Goal: Transaction & Acquisition: Obtain resource

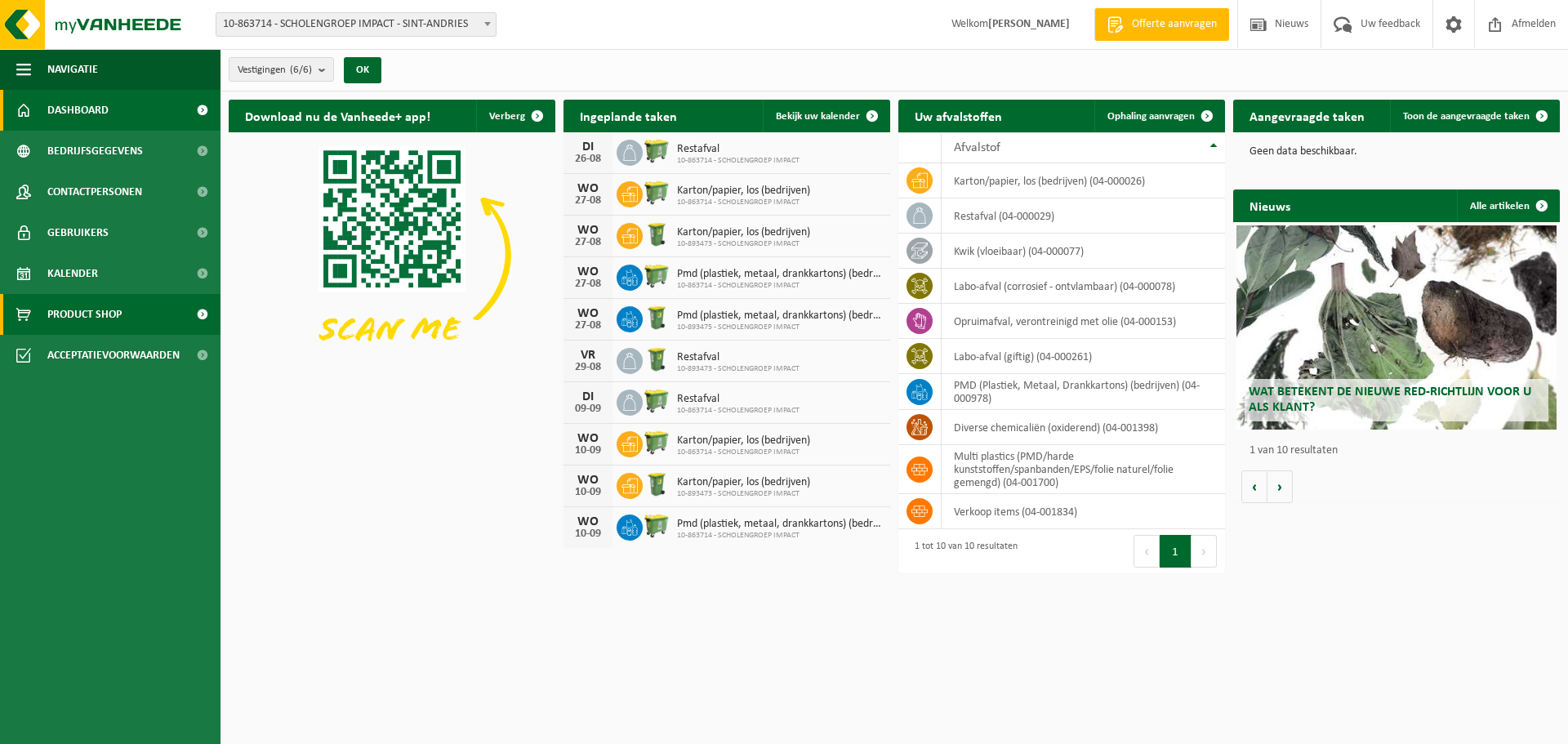
click at [66, 315] on span "Product Shop" at bounding box center [85, 315] width 74 height 41
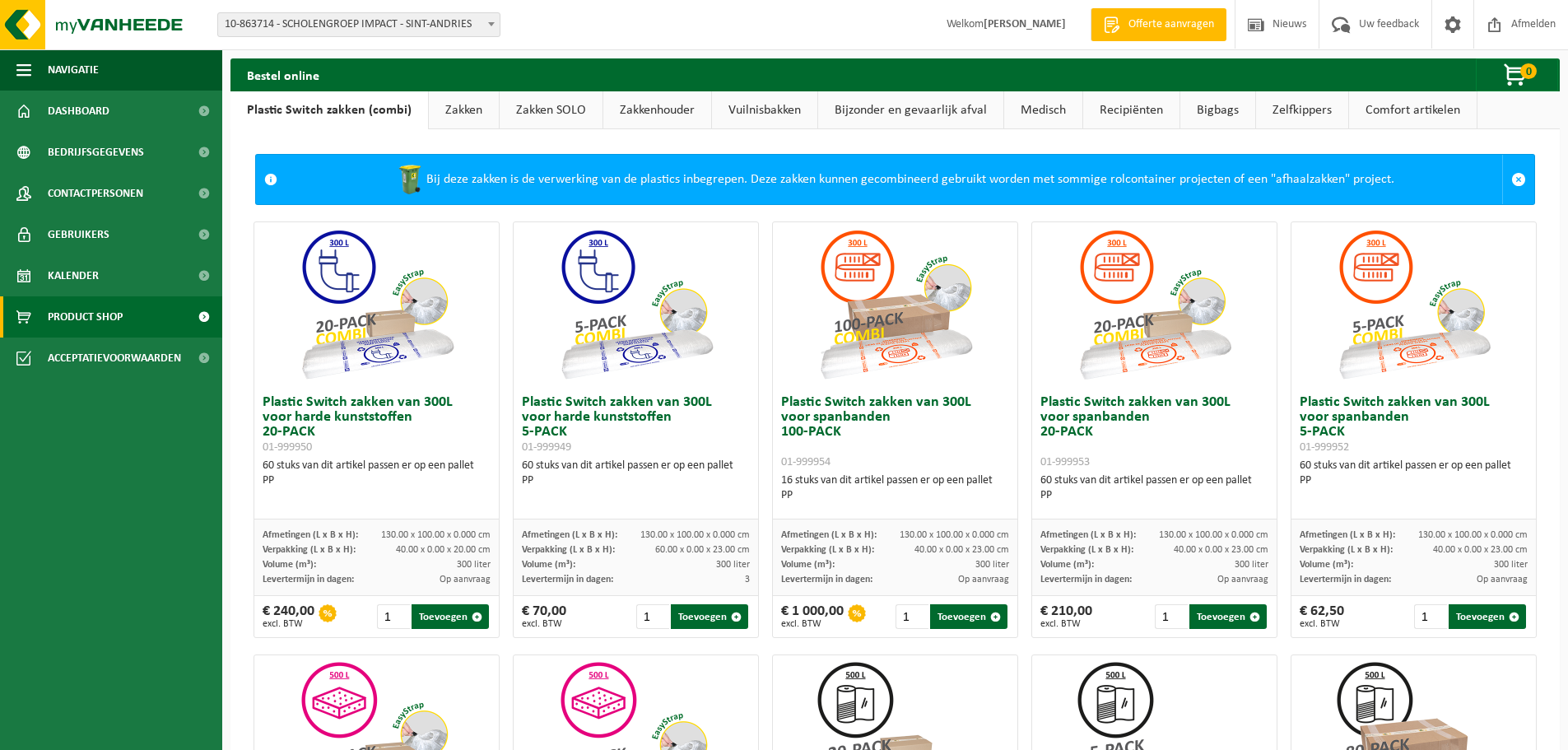
click at [743, 109] on link "Vuilnisbakken" at bounding box center [764, 110] width 105 height 38
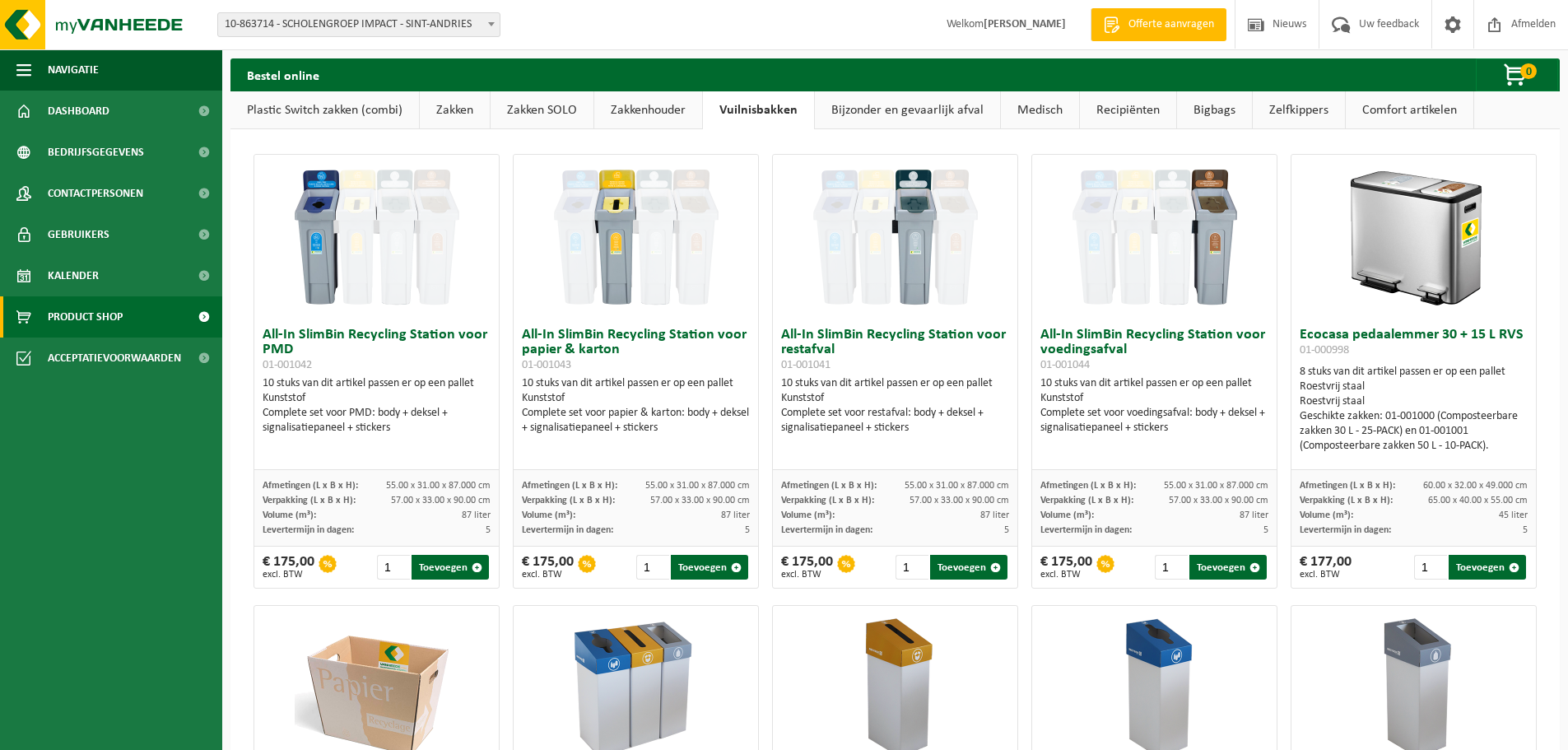
click at [754, 109] on link "Vuilnisbakken" at bounding box center [757, 110] width 111 height 38
click at [455, 113] on link "Zakken" at bounding box center [454, 110] width 70 height 38
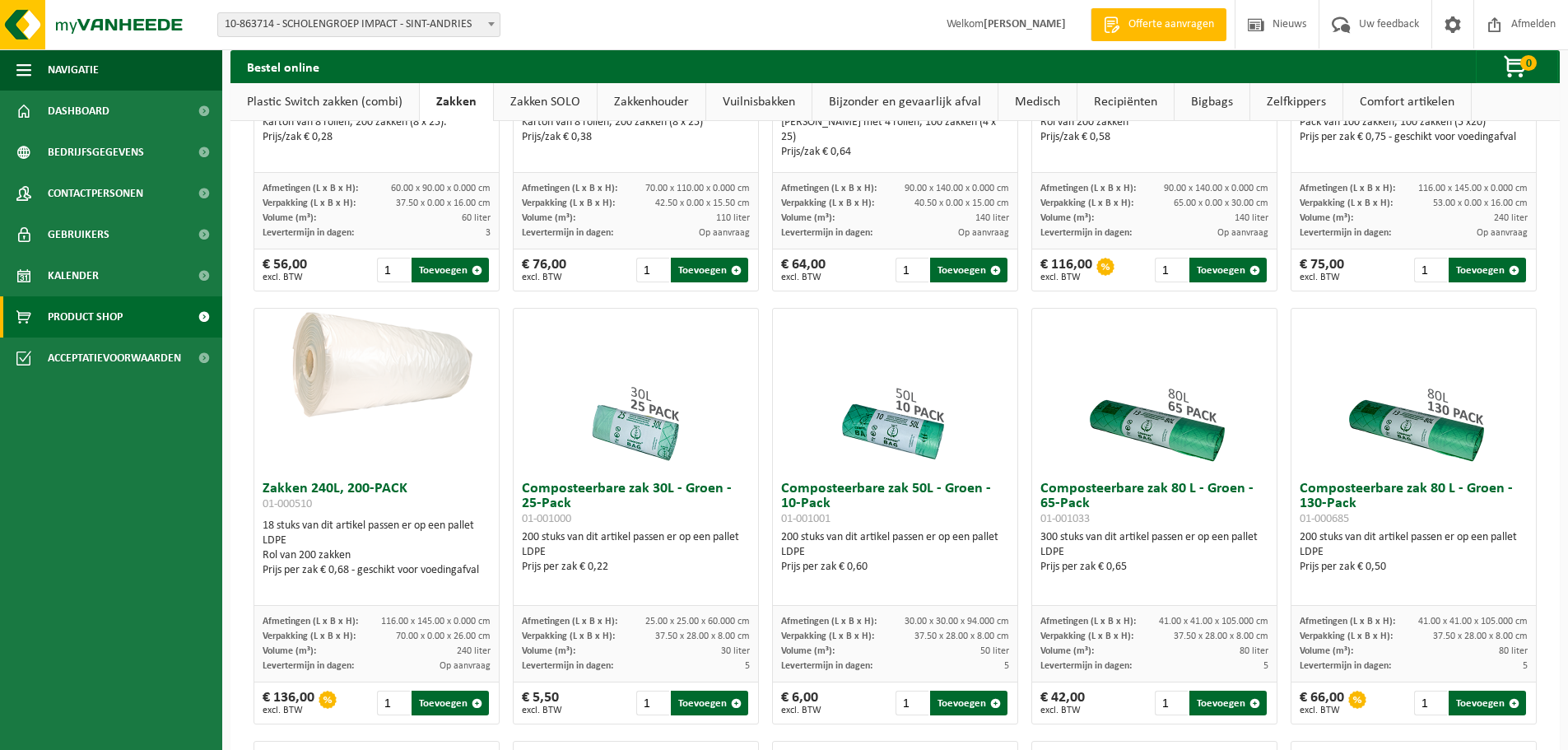
scroll to position [103, 0]
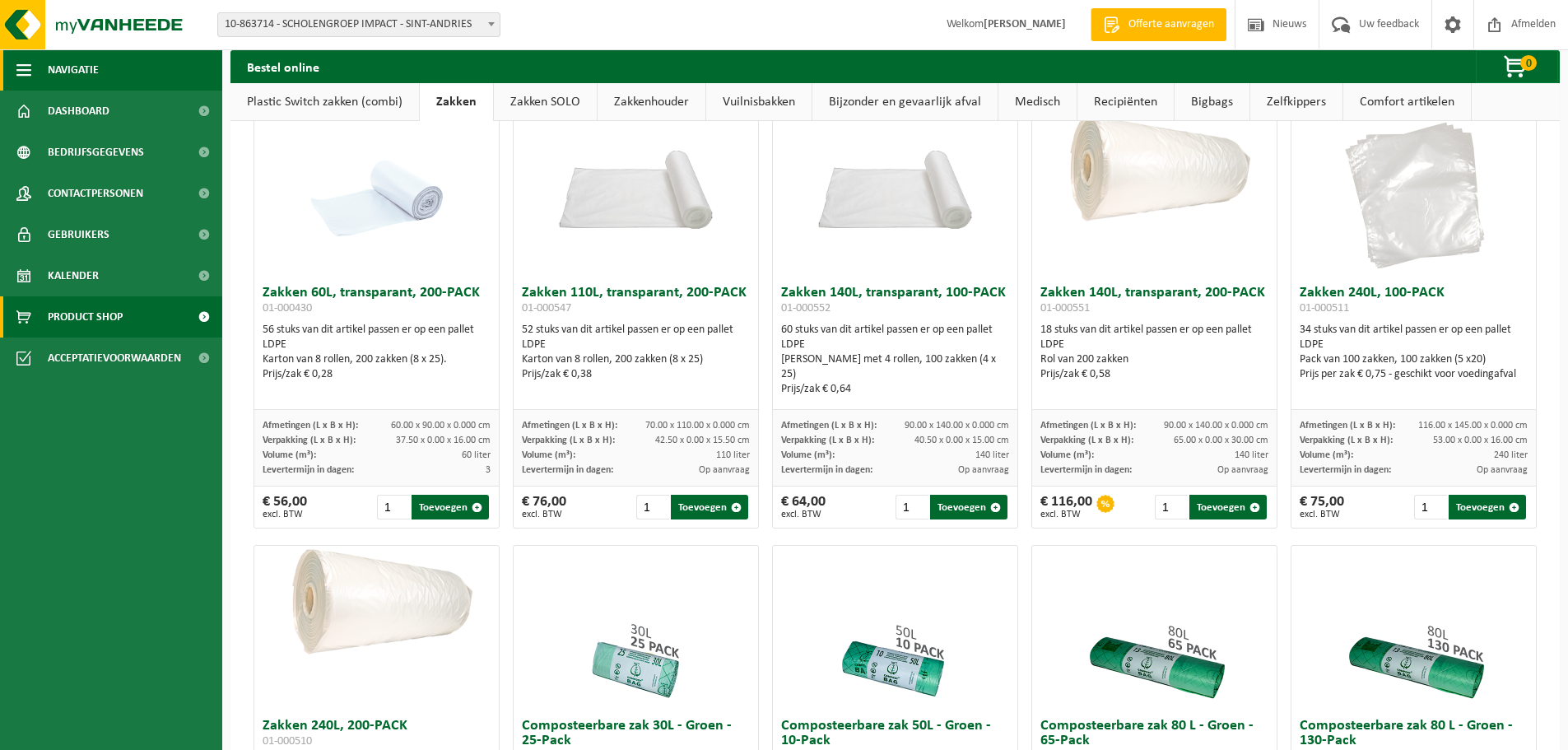
click at [22, 65] on span "button" at bounding box center [24, 70] width 15 height 41
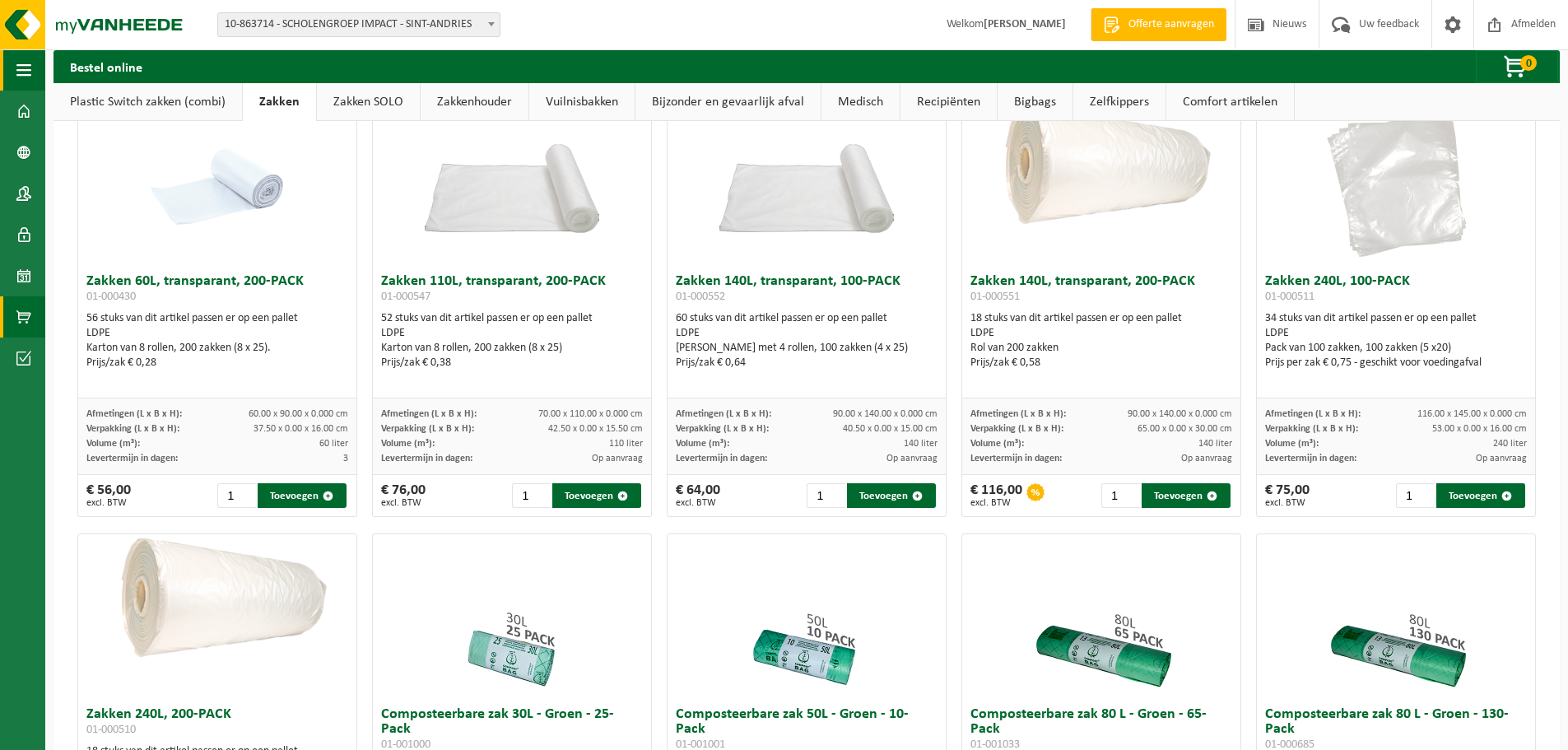
click at [22, 65] on span "button" at bounding box center [24, 70] width 15 height 41
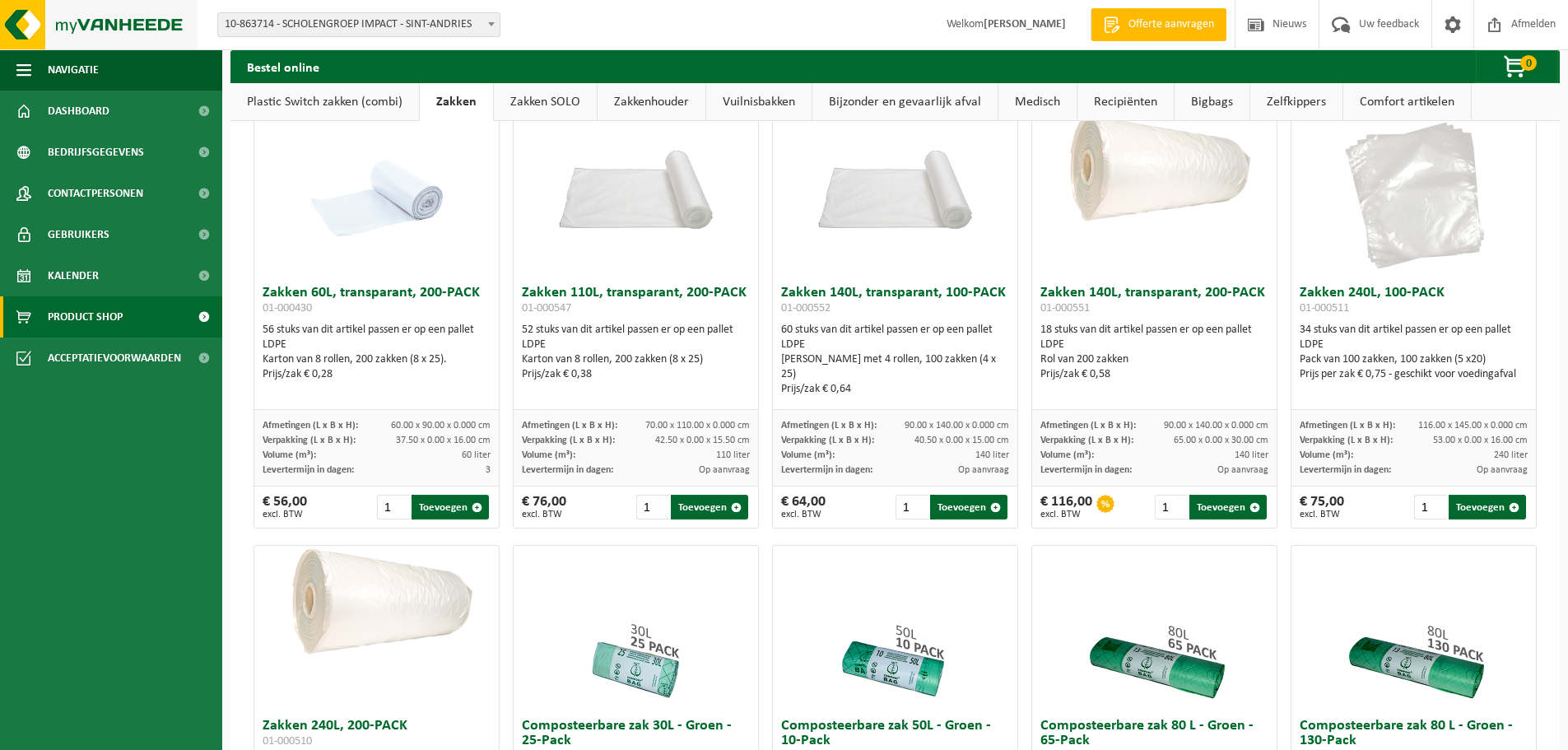
click at [144, 23] on img at bounding box center [98, 25] width 197 height 49
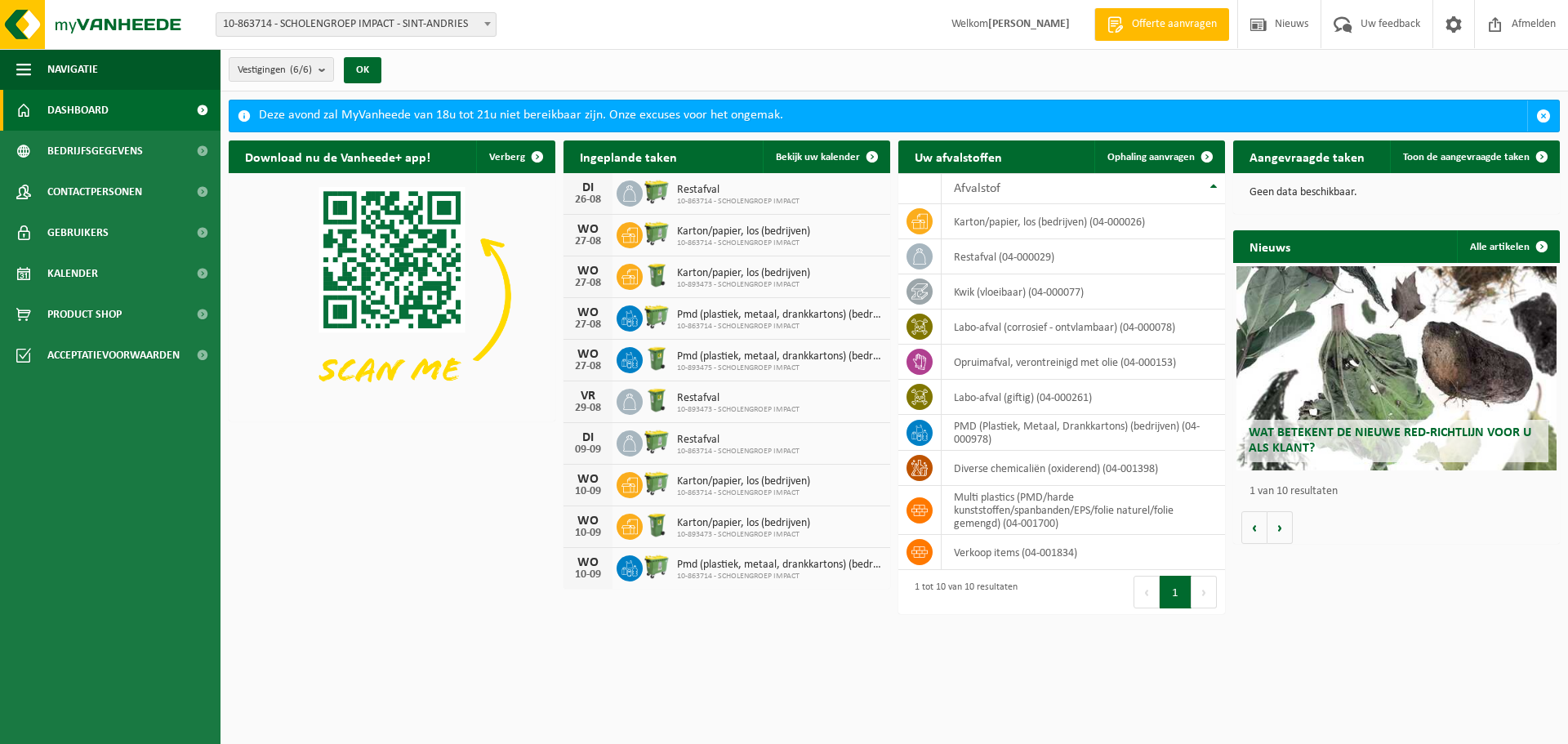
click at [1194, 20] on span "Offerte aanvragen" at bounding box center [1174, 24] width 93 height 17
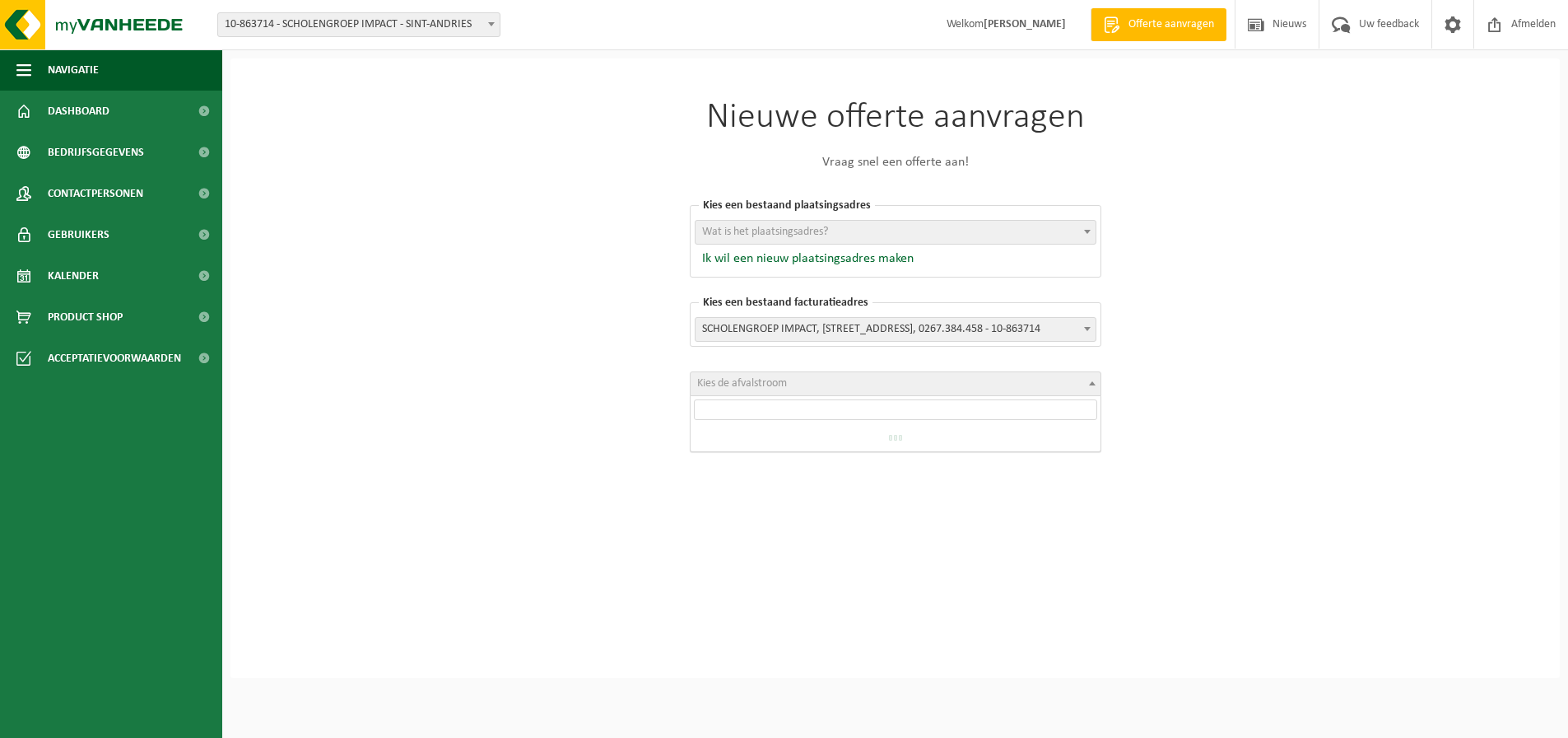
click at [935, 393] on span "Kies de afvalstroom" at bounding box center [895, 383] width 410 height 23
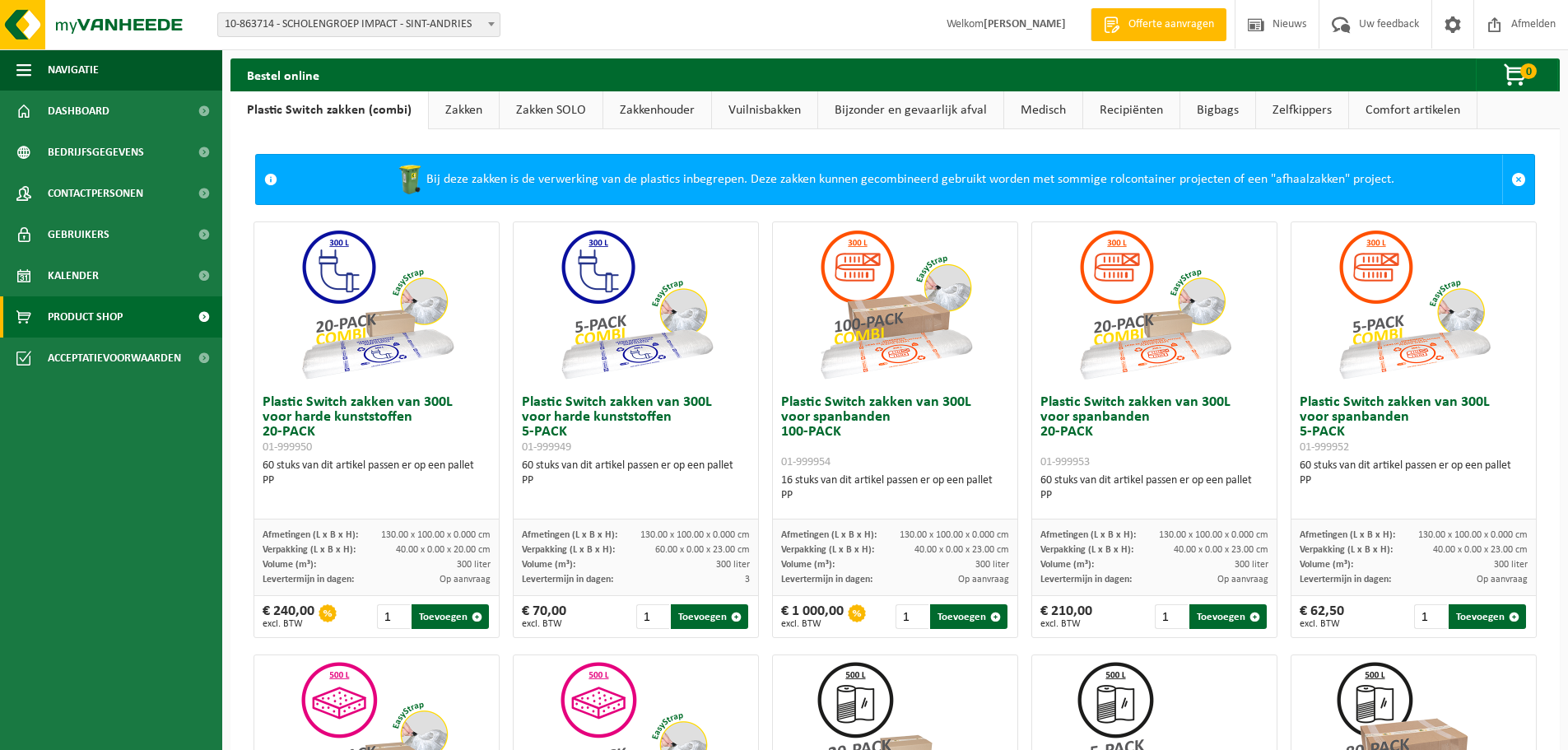
click at [459, 108] on link "Zakken" at bounding box center [463, 110] width 70 height 38
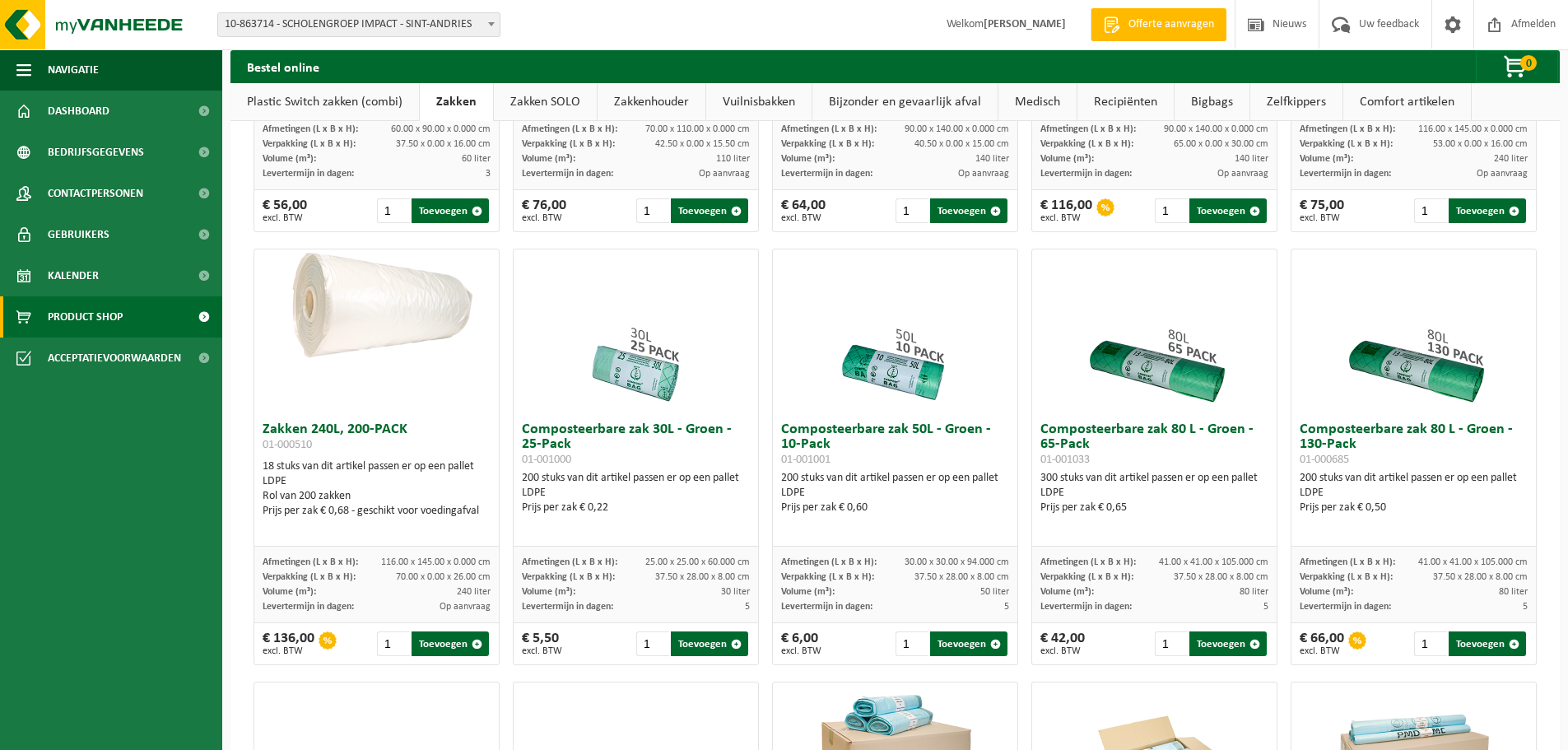
scroll to position [433, 0]
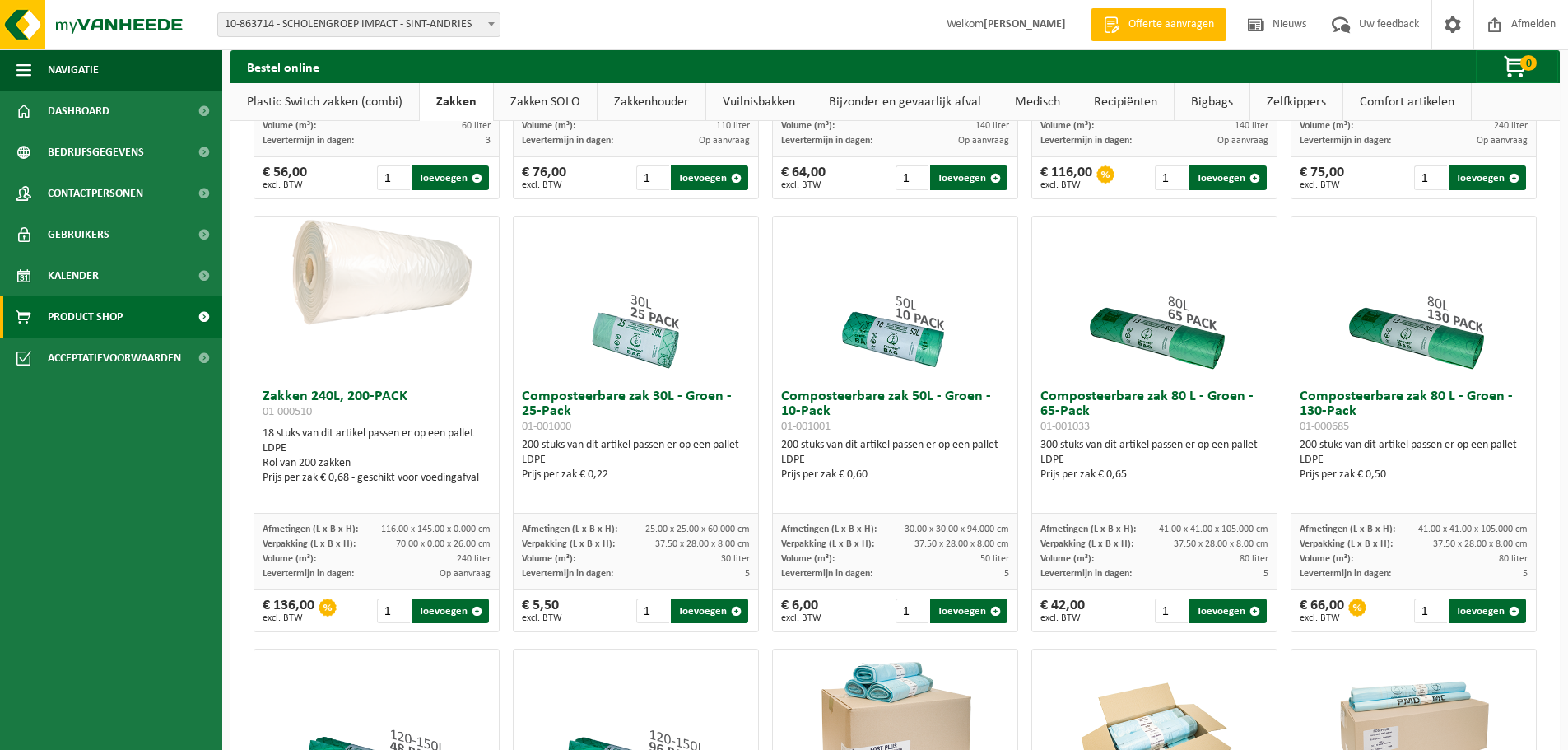
click at [628, 340] on img at bounding box center [637, 299] width 165 height 165
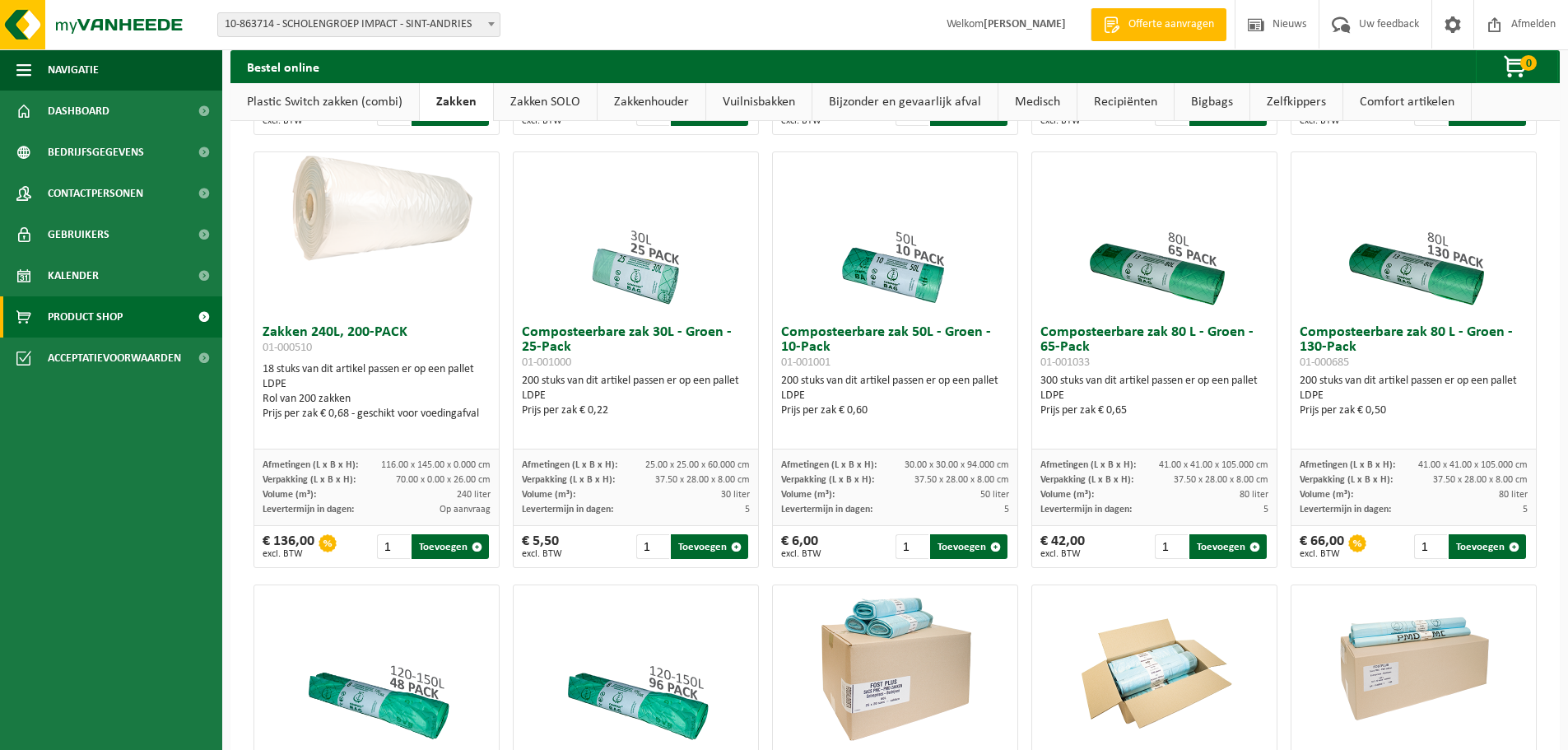
scroll to position [494, 0]
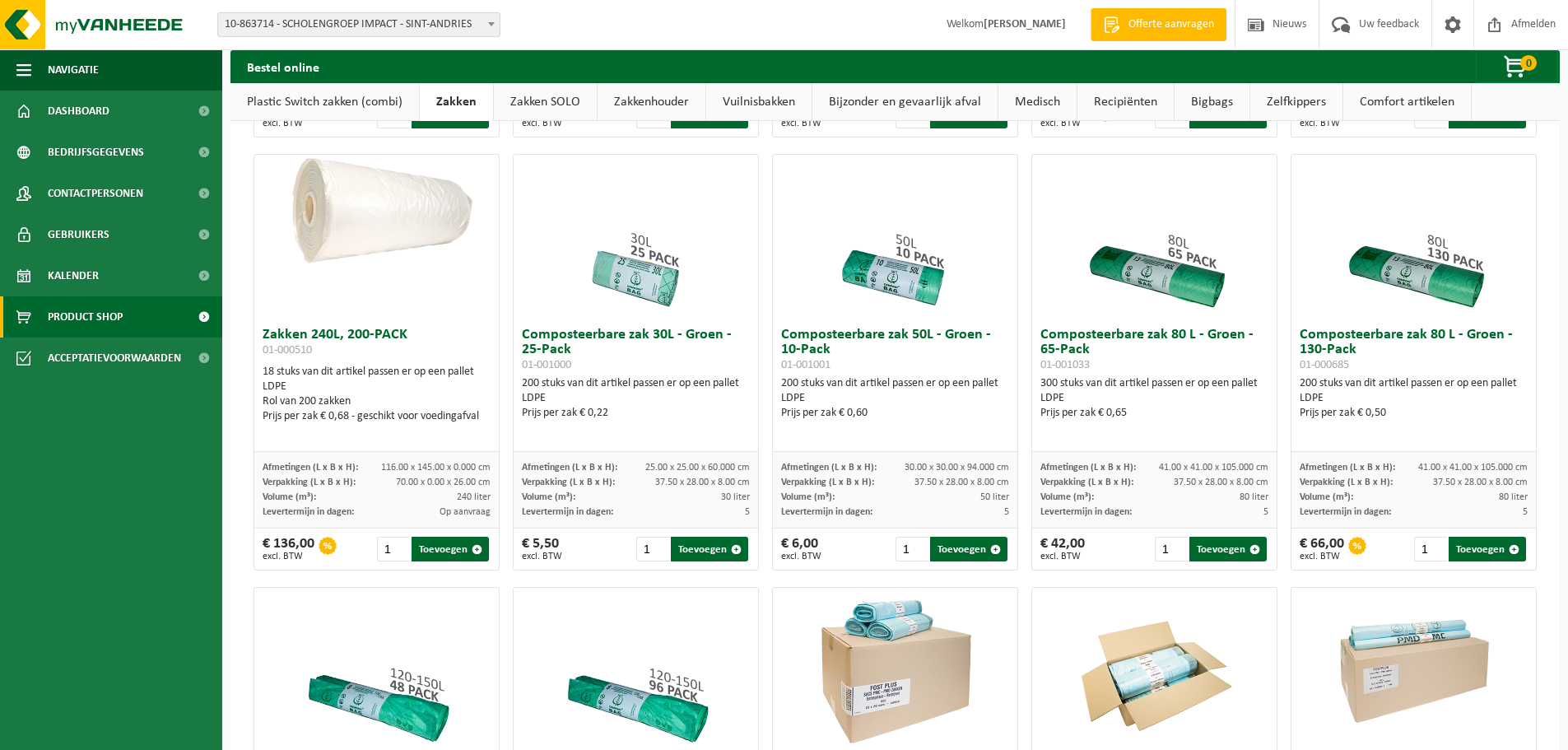
click at [736, 486] on span "37.50 x 28.00 x 8.00 cm" at bounding box center [702, 483] width 94 height 10
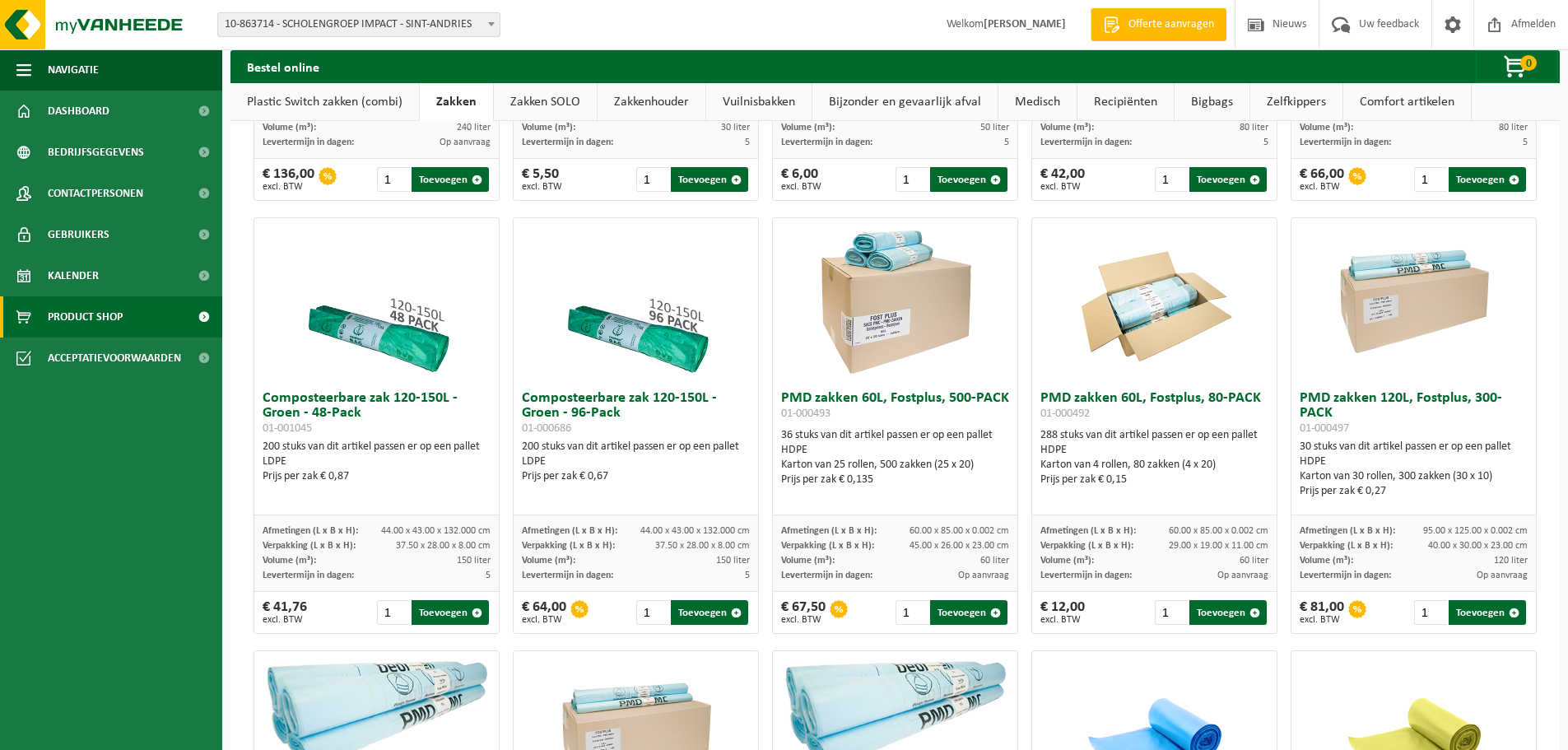
scroll to position [865, 0]
drag, startPoint x: 682, startPoint y: 546, endPoint x: 672, endPoint y: 549, distance: 10.4
click at [672, 549] on span "37.50 x 28.00 x 8.00 cm" at bounding box center [702, 545] width 94 height 10
